Goal: Task Accomplishment & Management: Manage account settings

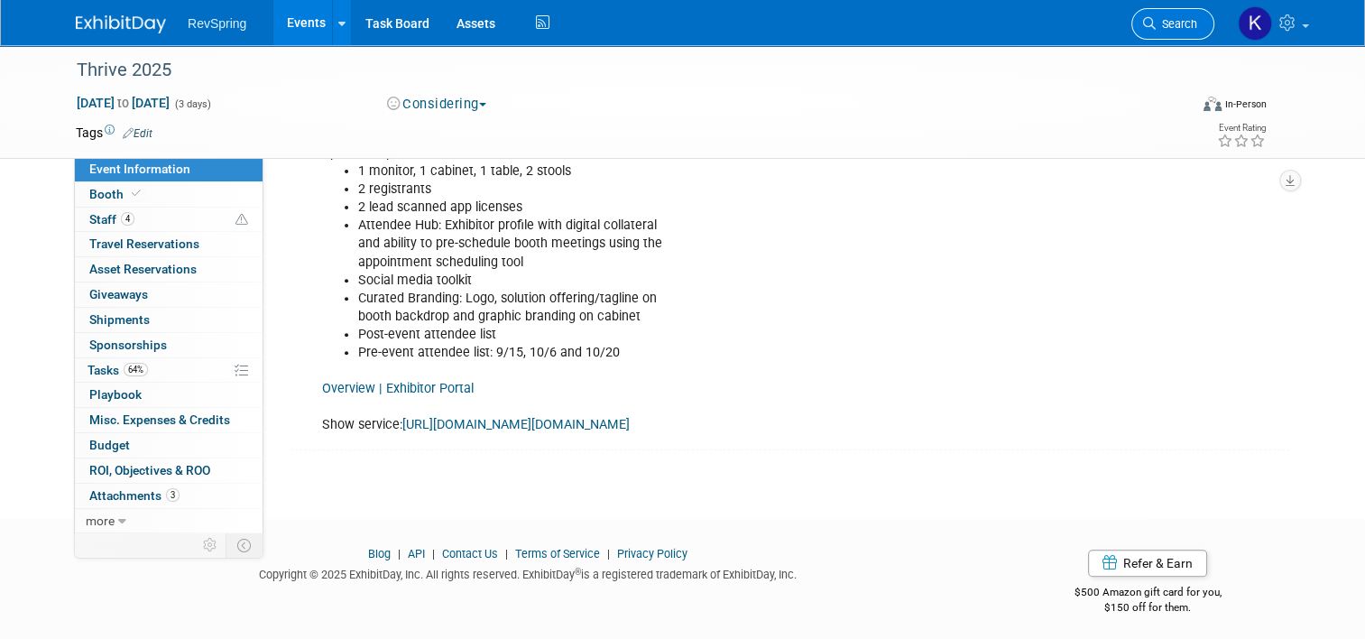
click at [1186, 29] on span "Search" at bounding box center [1177, 24] width 42 height 14
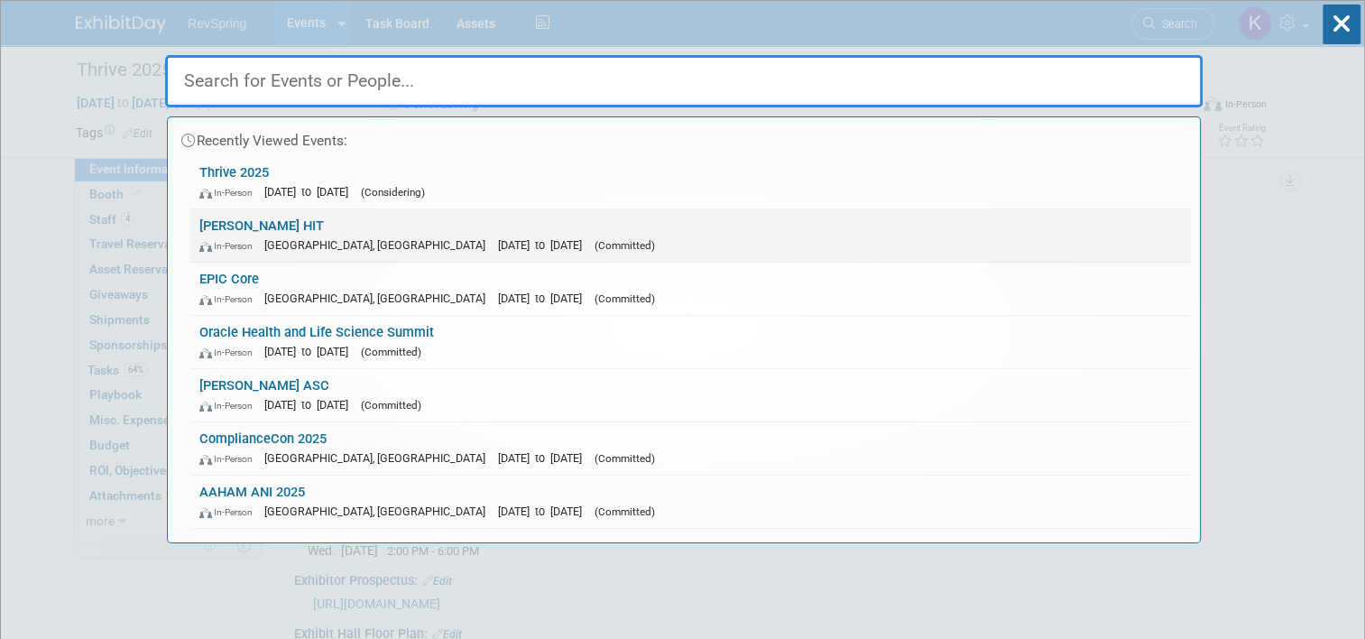
click at [627, 219] on link "[PERSON_NAME] HIT In-Person [GEOGRAPHIC_DATA], [GEOGRAPHIC_DATA] [DATE] to [DAT…" at bounding box center [690, 235] width 1001 height 52
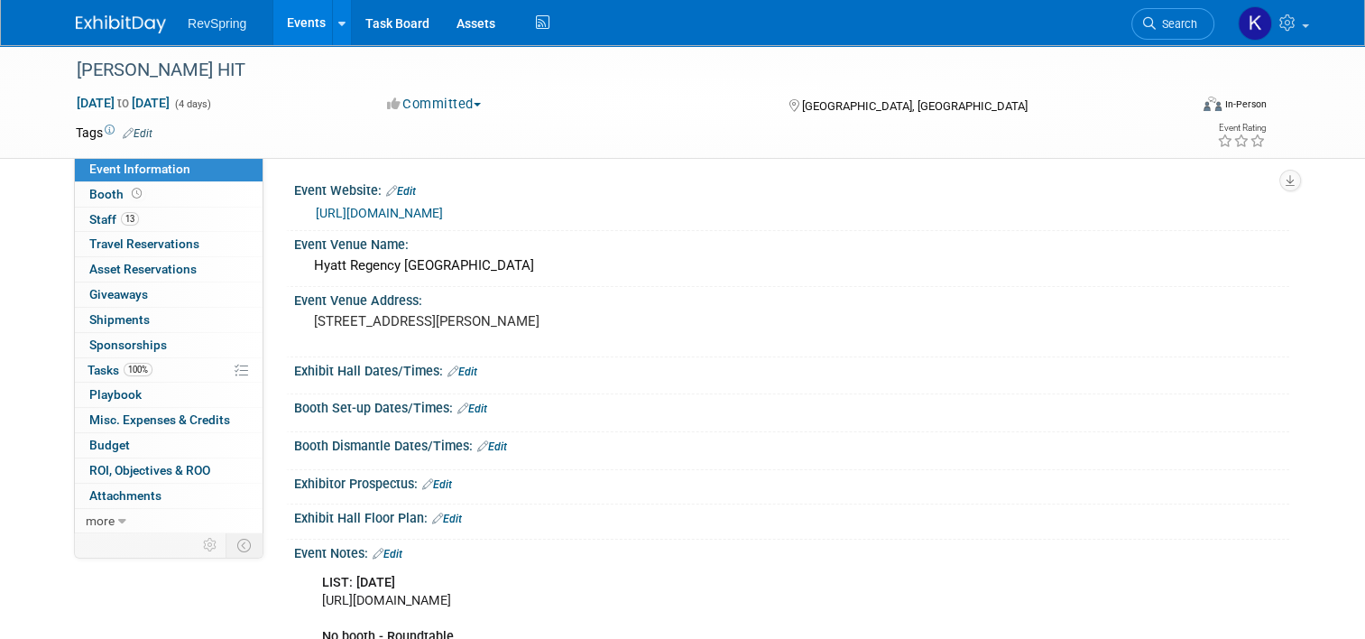
click at [443, 208] on link "[URL][DOMAIN_NAME]" at bounding box center [379, 213] width 127 height 14
click at [1187, 32] on link "Search" at bounding box center [1172, 24] width 83 height 32
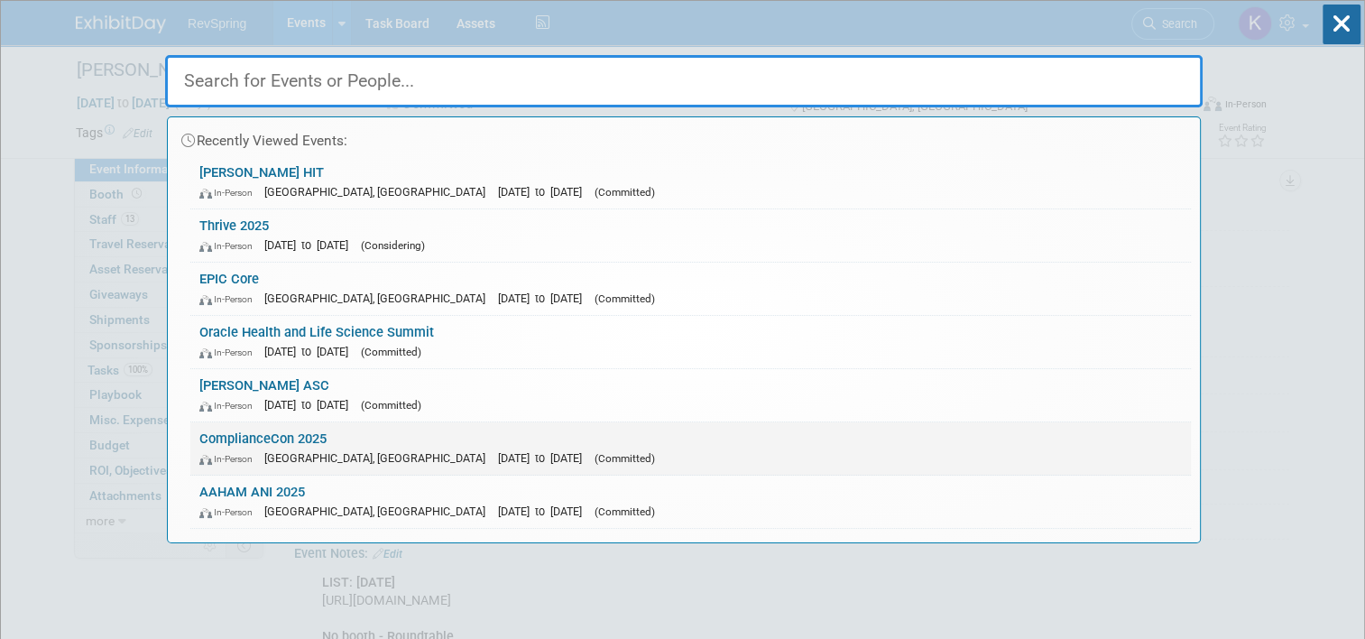
click at [654, 436] on link "ComplianceCon 2025 In-Person [GEOGRAPHIC_DATA], [GEOGRAPHIC_DATA] [DATE] to [DA…" at bounding box center [690, 448] width 1001 height 52
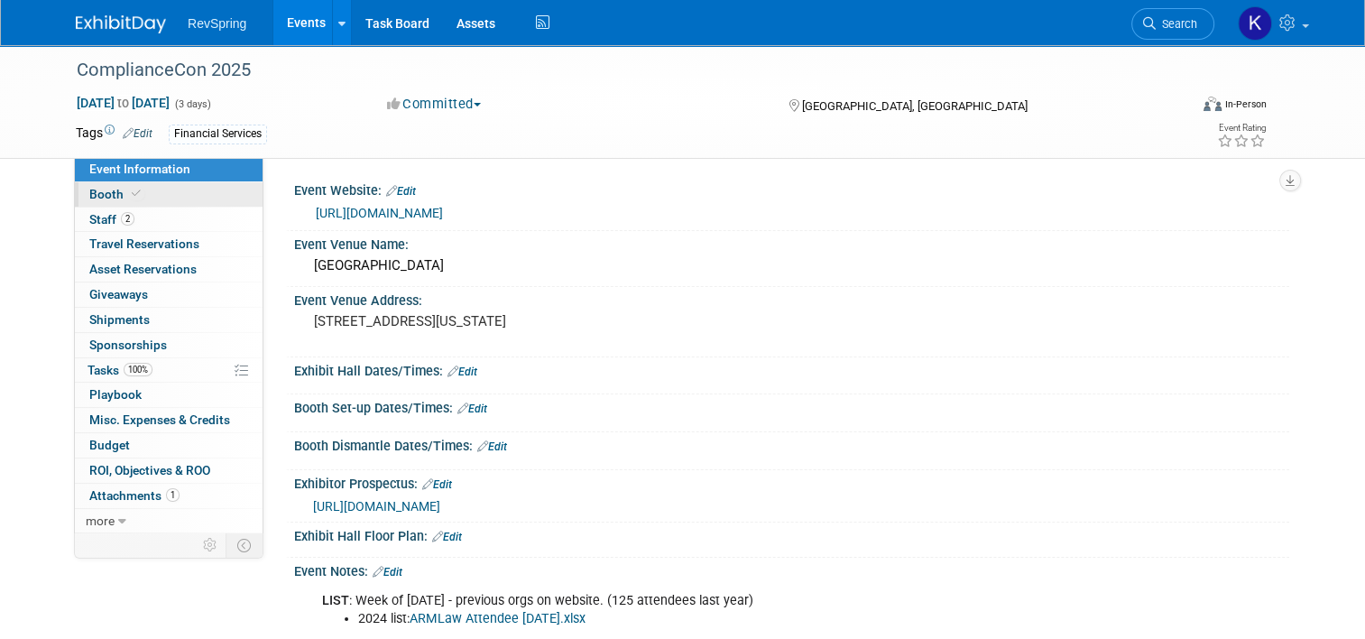
click at [149, 198] on link "Booth" at bounding box center [169, 194] width 188 height 24
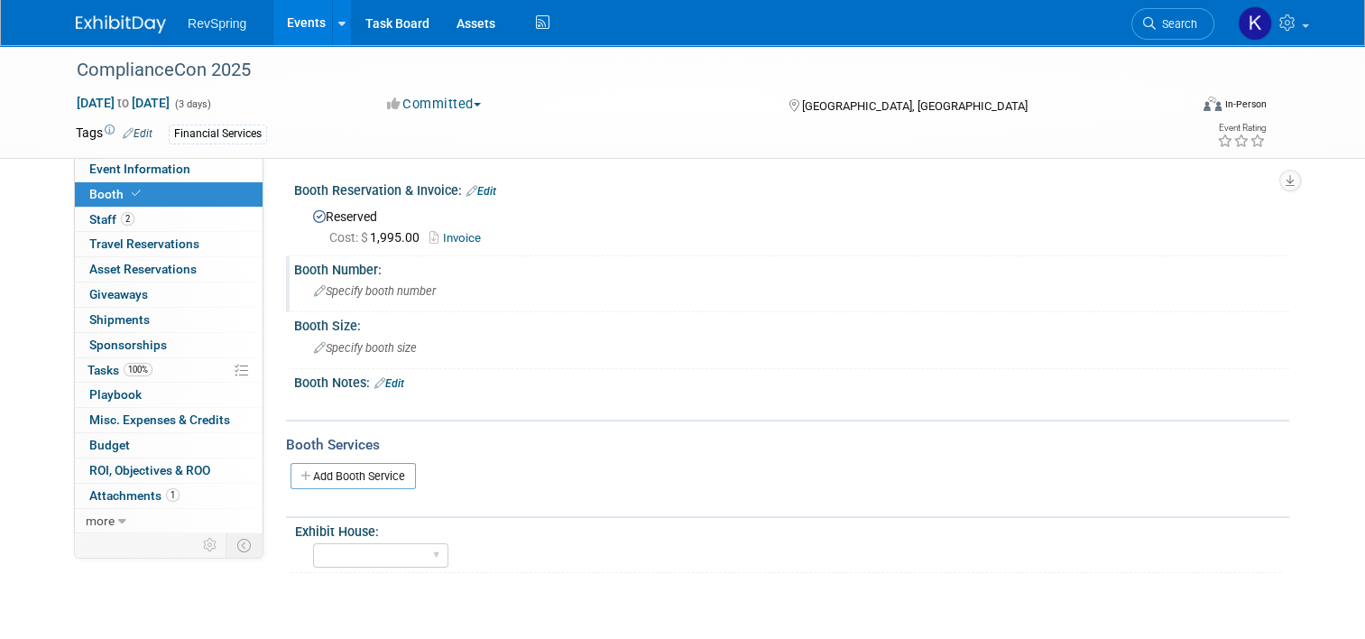
click at [357, 296] on span "Specify booth number" at bounding box center [375, 291] width 122 height 14
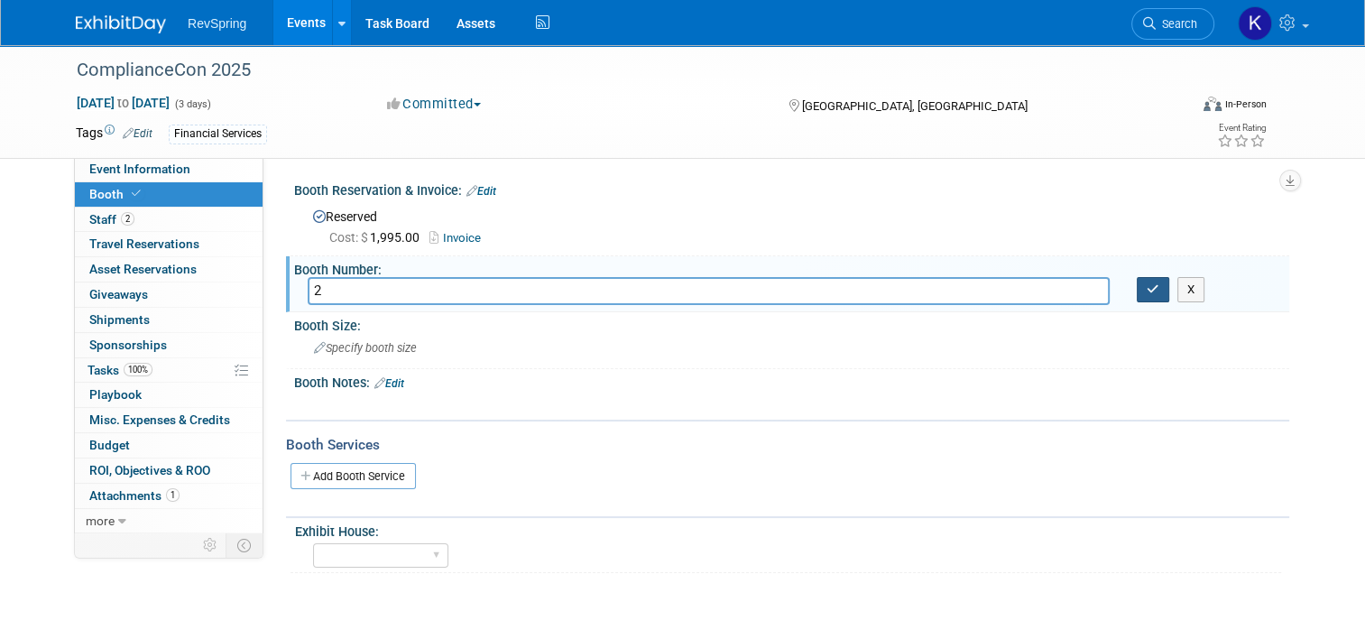
type input "2"
click at [1169, 293] on button "button" at bounding box center [1153, 289] width 32 height 25
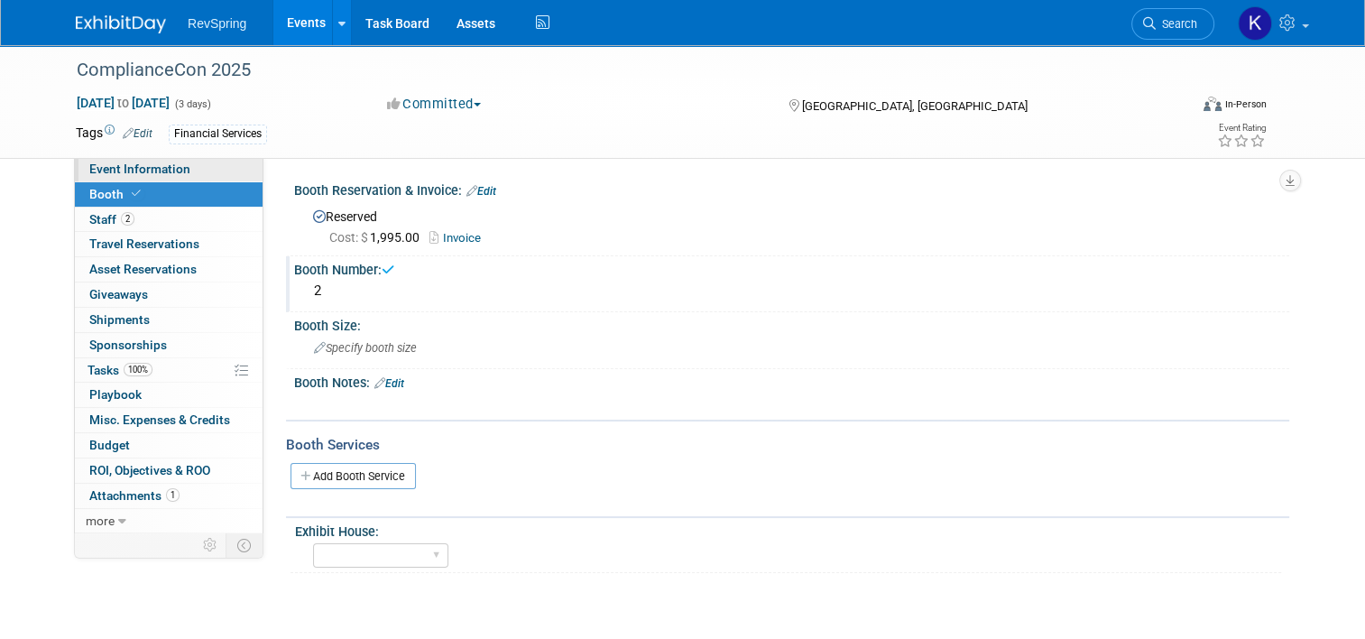
click at [142, 173] on span "Event Information" at bounding box center [139, 169] width 101 height 14
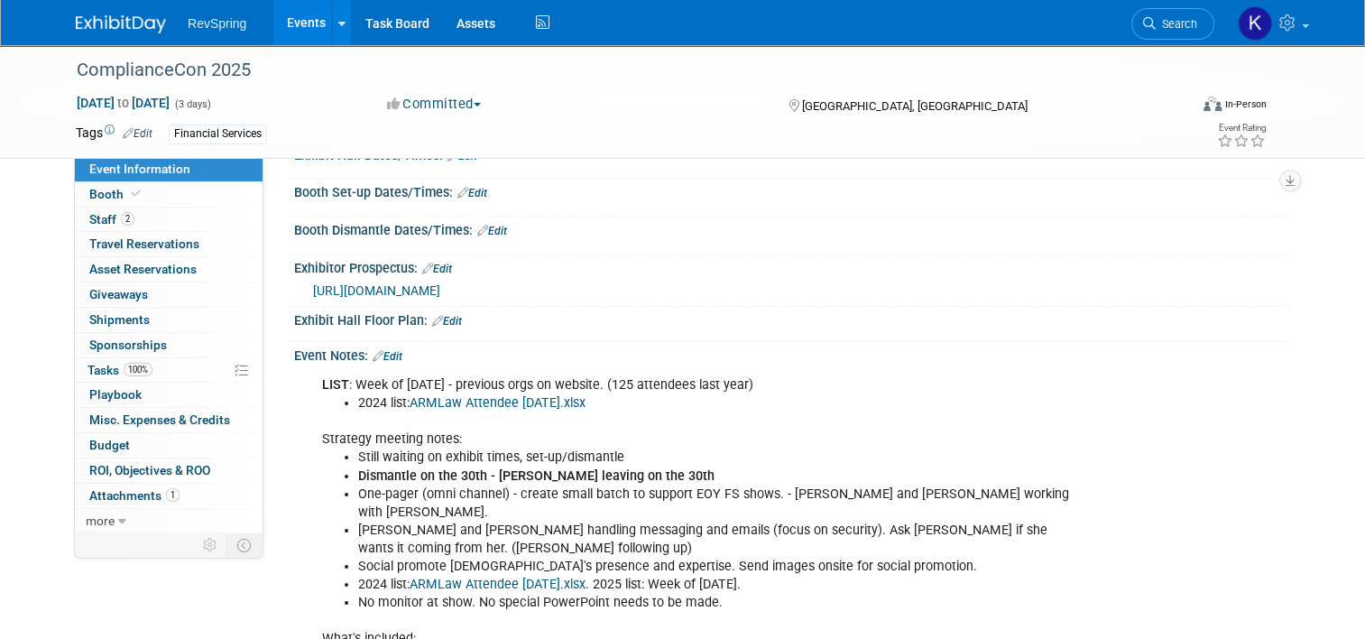
scroll to position [314, 0]
